Goal: Information Seeking & Learning: Learn about a topic

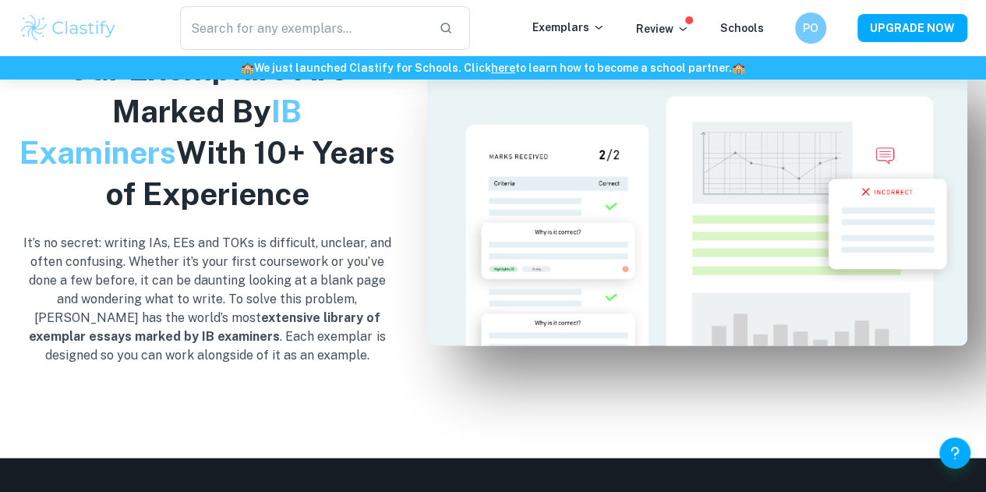
scroll to position [1527, 0]
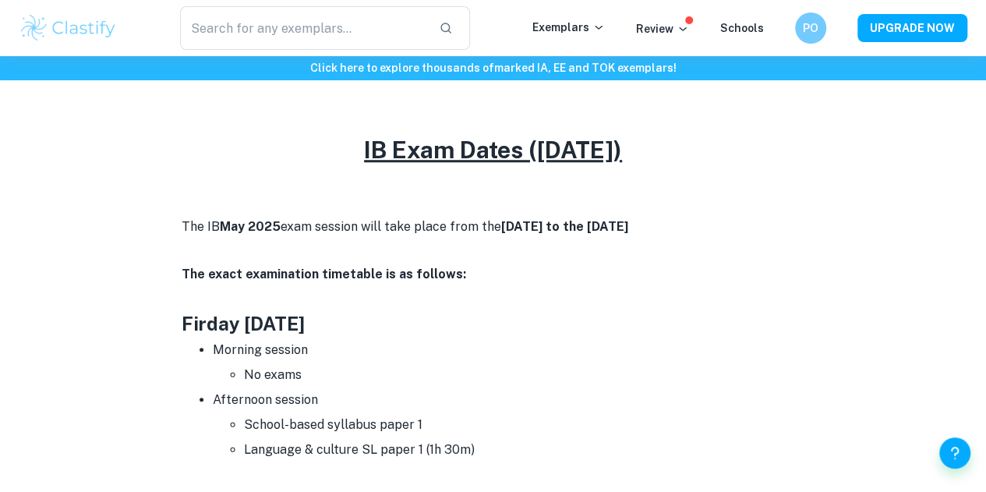
scroll to position [499, 0]
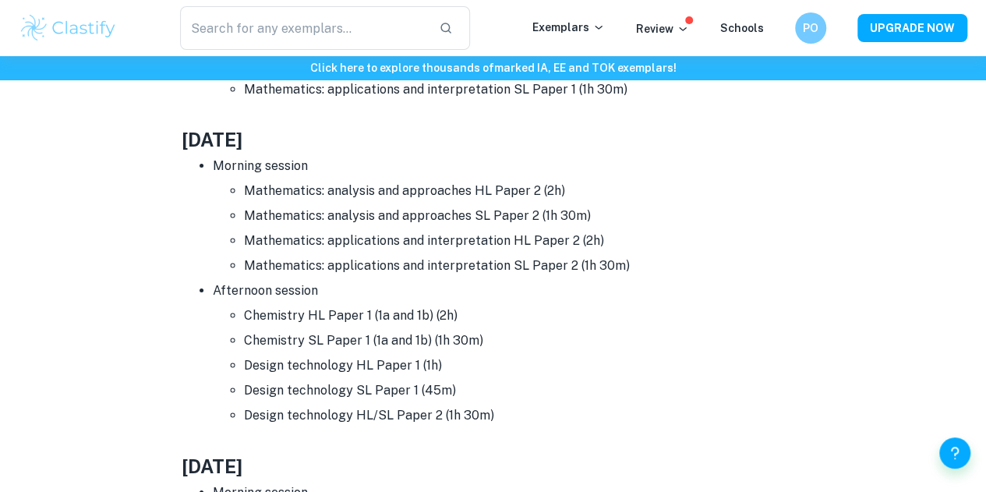
scroll to position [5498, 0]
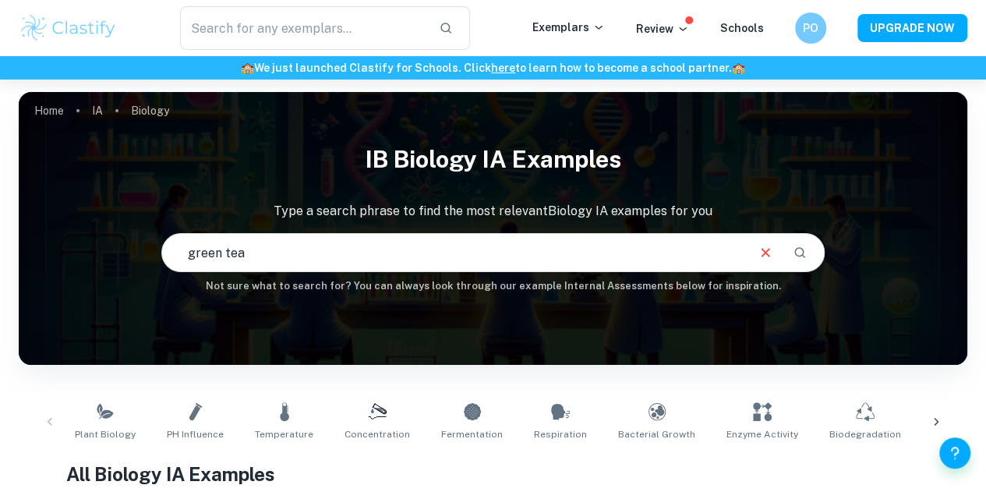
type input "m"
type input "amylase"
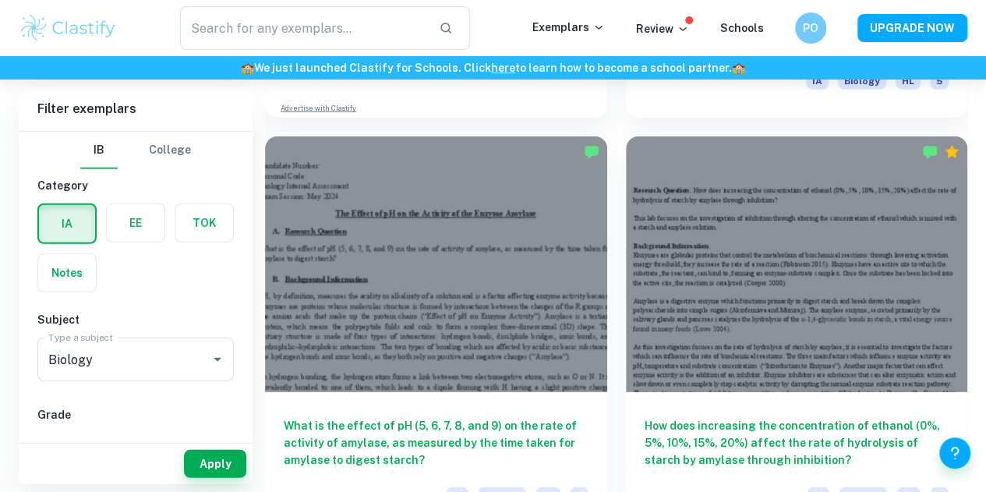
scroll to position [2050, 0]
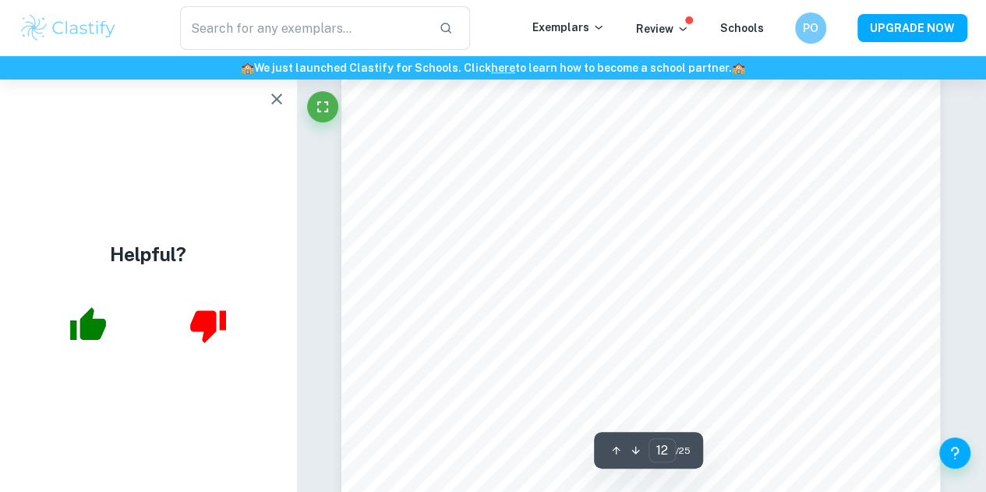
scroll to position [9006, 0]
click at [282, 98] on icon "button" at bounding box center [276, 99] width 19 height 19
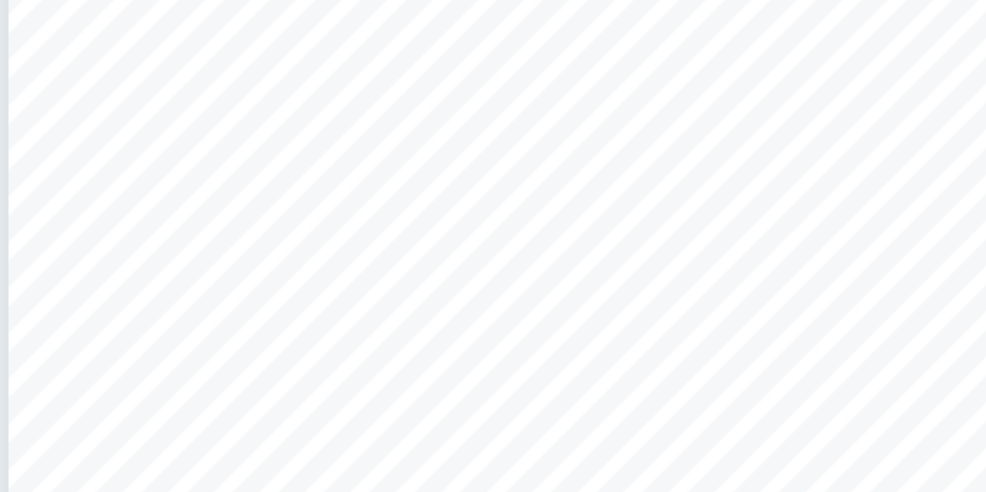
scroll to position [4244, 0]
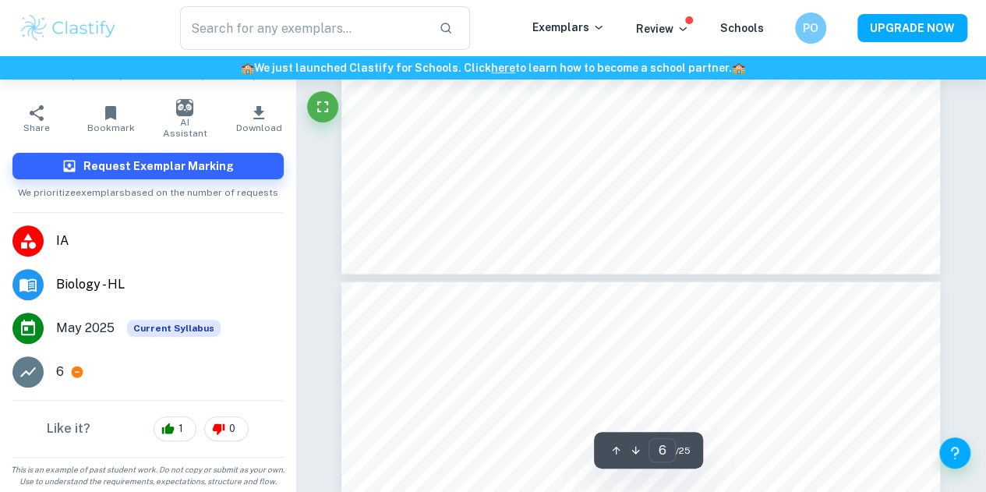
type input "7"
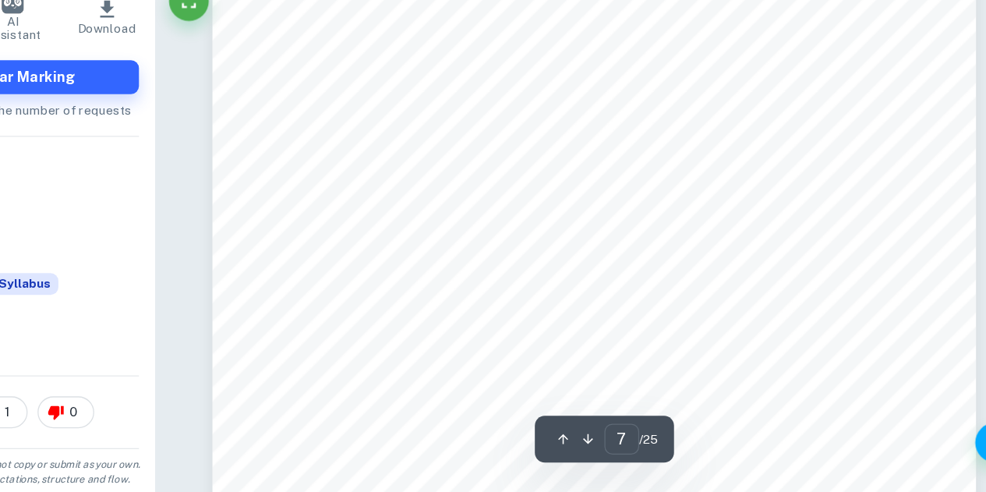
scroll to position [4952, 0]
